Goal: Navigation & Orientation: Find specific page/section

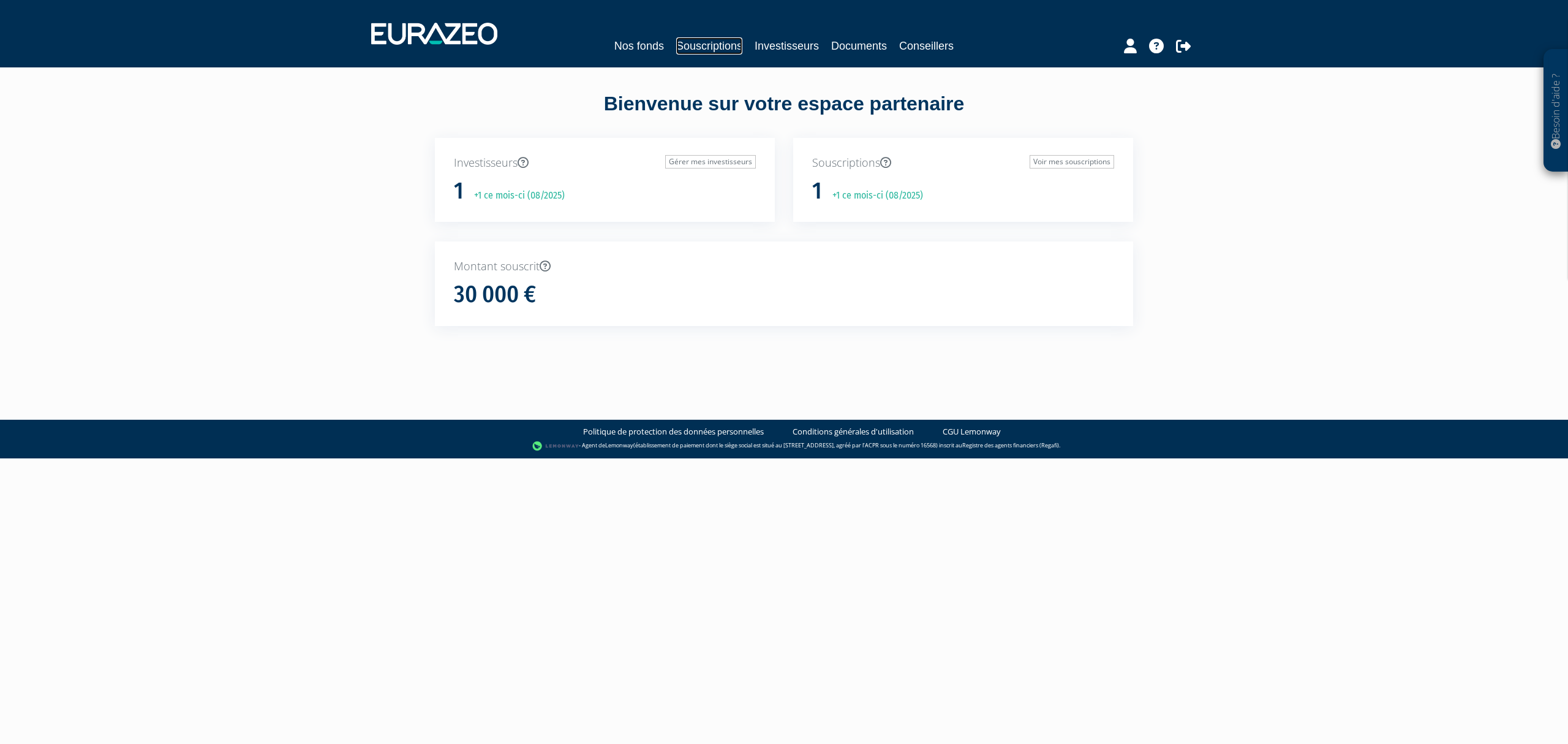
click at [685, 44] on link "Souscriptions" at bounding box center [710, 46] width 67 height 18
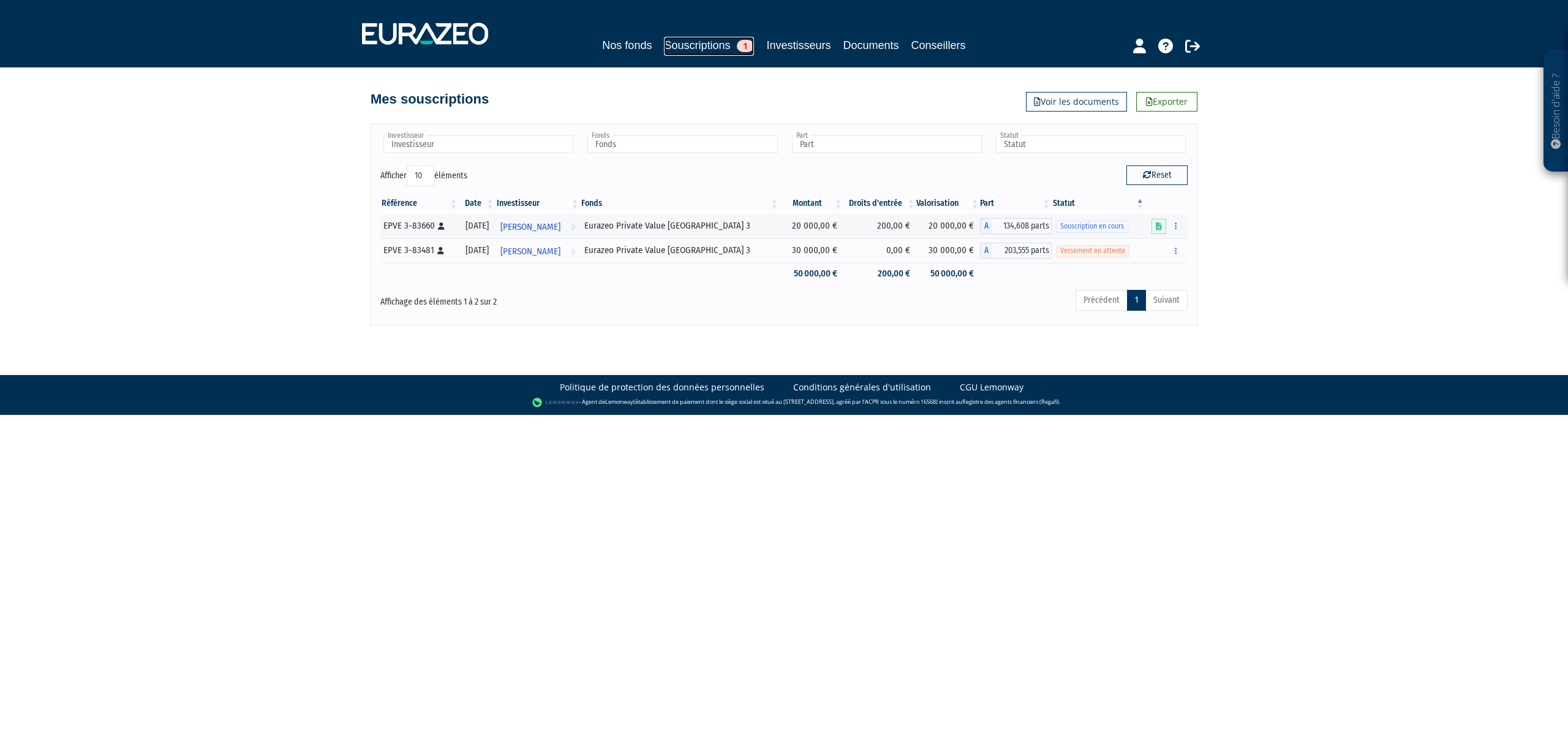
click at [687, 50] on link "Souscriptions 1" at bounding box center [710, 46] width 90 height 19
